Goal: Information Seeking & Learning: Learn about a topic

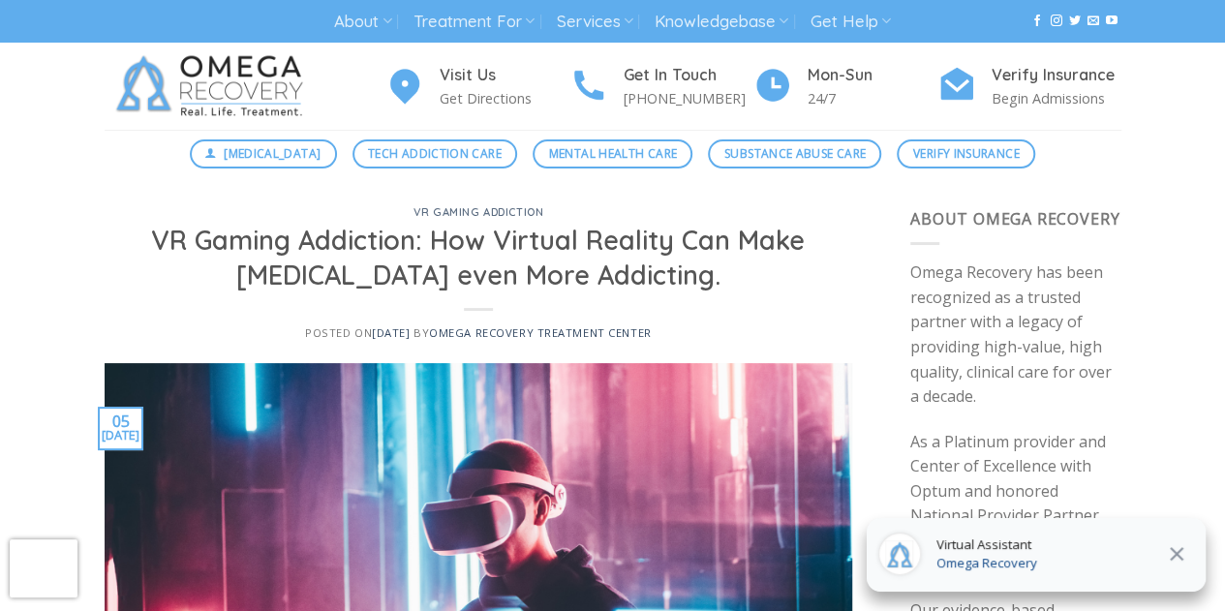
drag, startPoint x: 749, startPoint y: 284, endPoint x: 170, endPoint y: 208, distance: 583.8
click at [170, 208] on div "VR Gaming Addiction VR Gaming Addiction: How Virtual Reality Can Make [MEDICAL_…" at bounding box center [479, 285] width 748 height 156
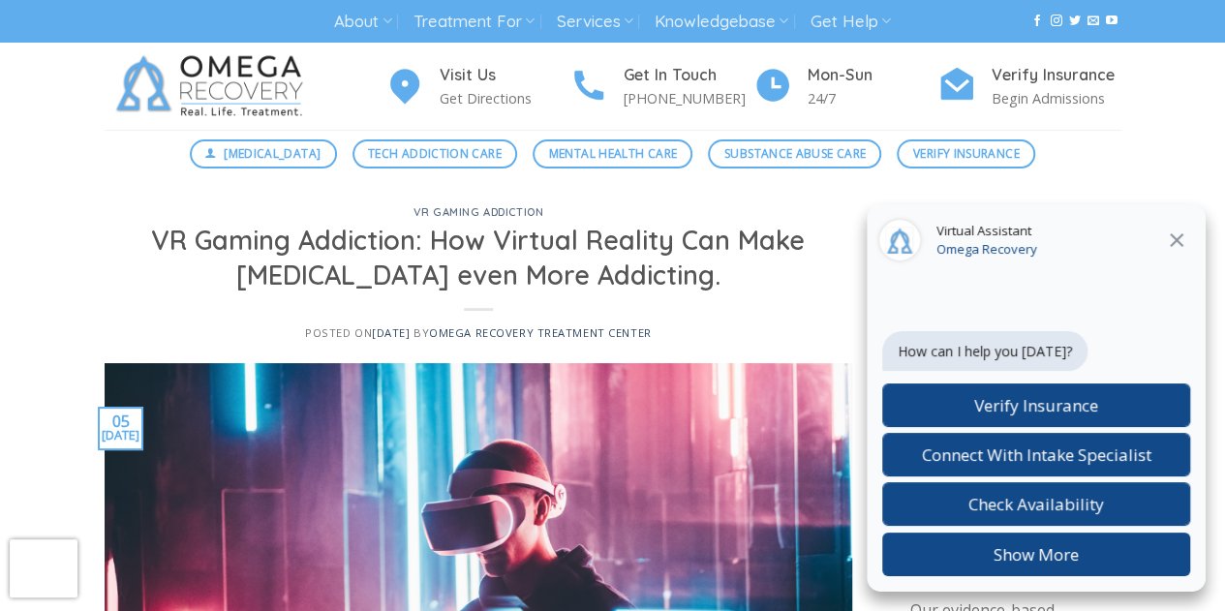
click at [222, 250] on h1 "VR Gaming Addiction: How Virtual Reality Can Make [MEDICAL_DATA] even More Addi…" at bounding box center [479, 258] width 702 height 69
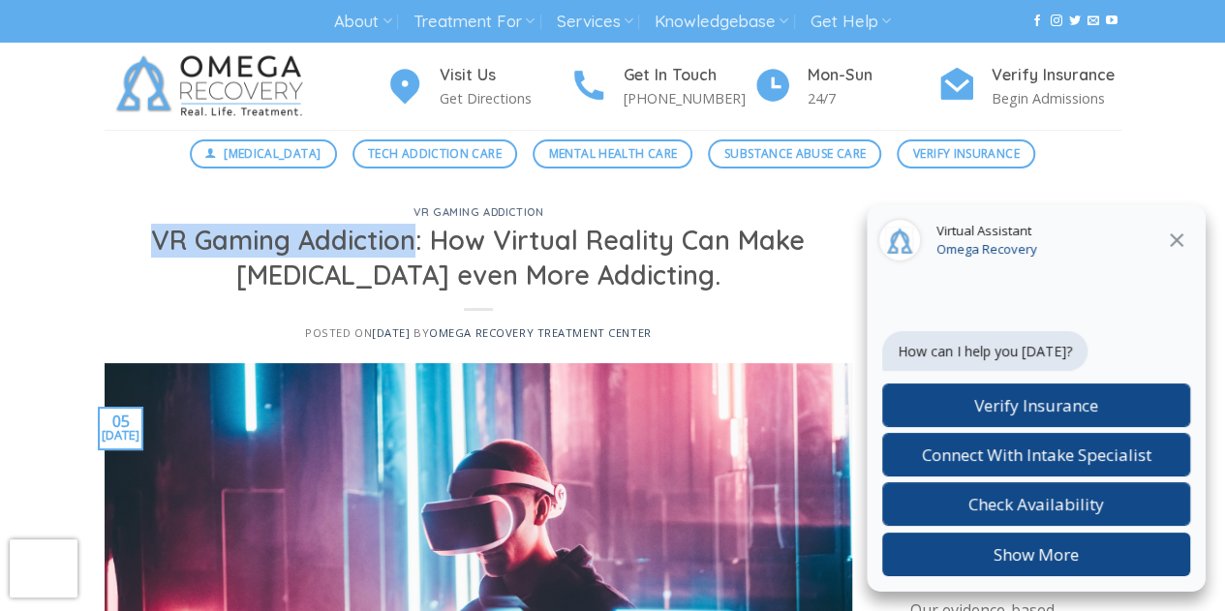
drag, startPoint x: 388, startPoint y: 249, endPoint x: 81, endPoint y: 238, distance: 307.1
copy h1 "VR Gaming Addiction"
